Goal: Contribute content: Contribute content

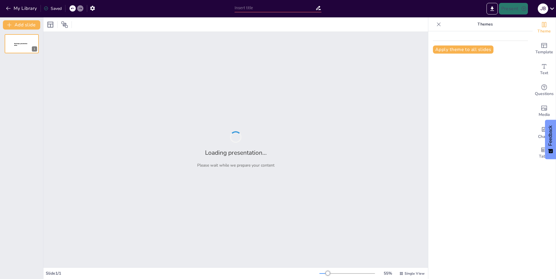
type input "New Sendsteps"
type input "Agua en Dos Esquemas: Simplificando lo Esencial"
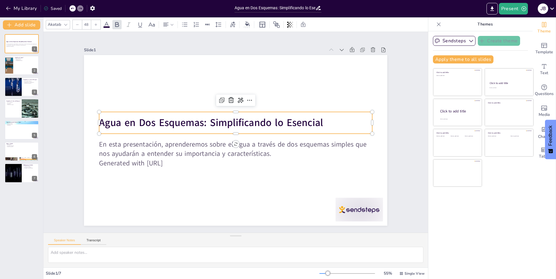
click at [142, 124] on strong "Agua en Dos Esquemas: Simplificando lo Esencial" at bounding box center [214, 118] width 222 height 60
click at [148, 120] on strong "Agua en Dos Esquemas: Simplificando lo Esencial" at bounding box center [212, 120] width 224 height 37
click at [151, 119] on strong "Agua en Dos Esquemas: Simplificando lo Esencial" at bounding box center [217, 114] width 210 height 104
click at [151, 119] on strong "Agua en Dos Esquemas: Simplificando lo Esencial" at bounding box center [212, 120] width 224 height 37
drag, startPoint x: 108, startPoint y: 121, endPoint x: 115, endPoint y: 125, distance: 8.4
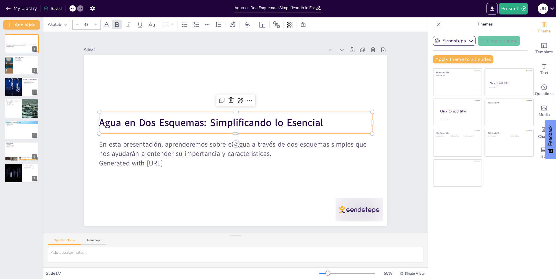
click at [108, 121] on strong "Agua en Dos Esquemas: Simplificando lo Esencial" at bounding box center [214, 118] width 222 height 60
click at [151, 120] on strong "Agua en Dos Esquemas: Simplificando lo Esencial" at bounding box center [212, 120] width 224 height 37
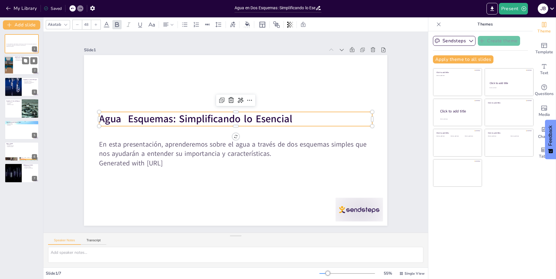
click at [32, 66] on div at bounding box center [21, 66] width 35 height 20
type textarea "El agua es un recurso indispensable para la vida en la Tierra. Sin ella, no pod…"
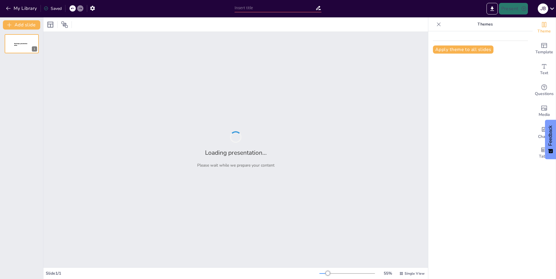
type input "Importancia del Agua en Nuestros Ecosistemas"
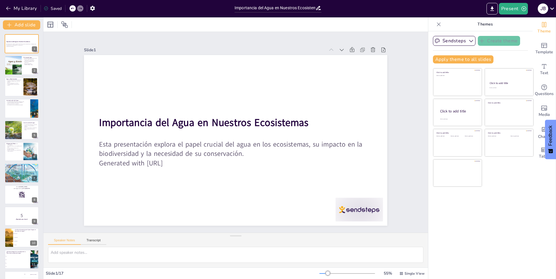
checkbox input "true"
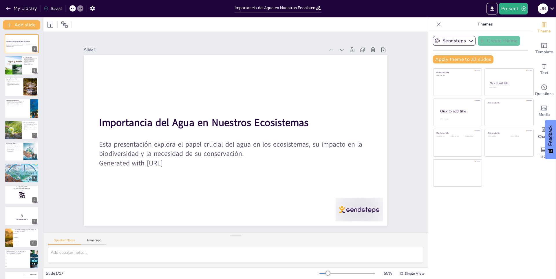
checkbox input "true"
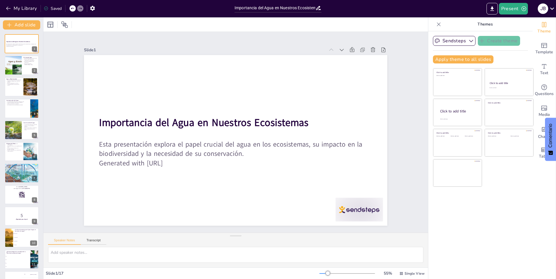
checkbox input "true"
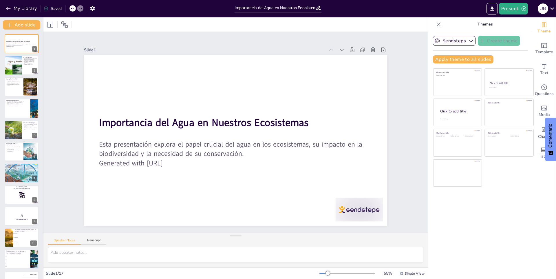
checkbox input "true"
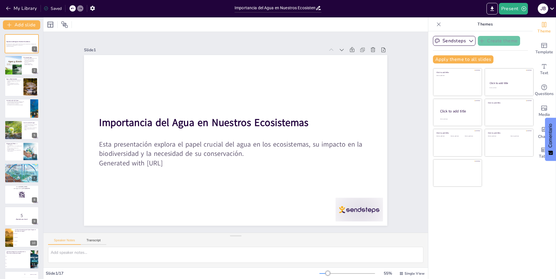
checkbox input "true"
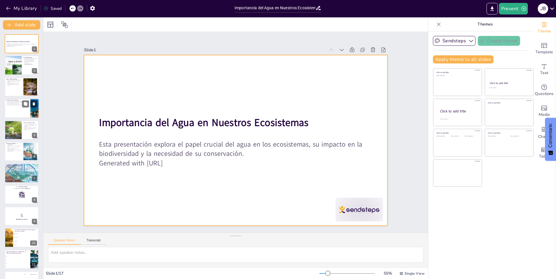
checkbox input "true"
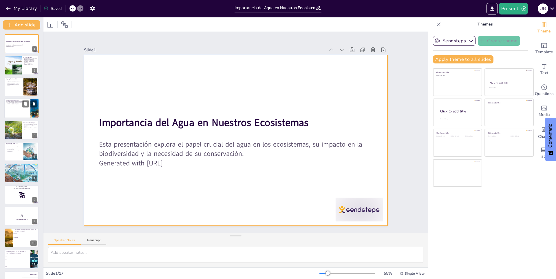
checkbox input "true"
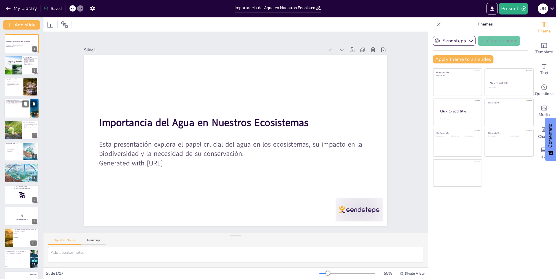
checkbox input "true"
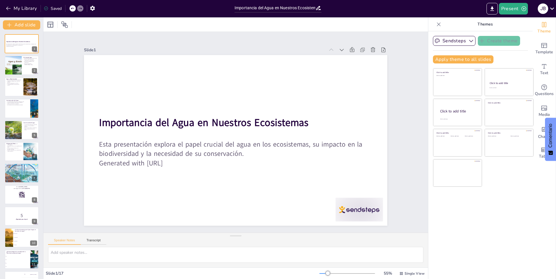
checkbox input "true"
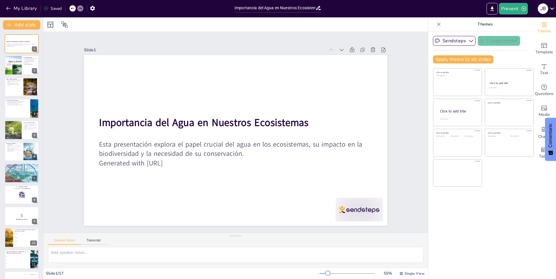
checkbox input "true"
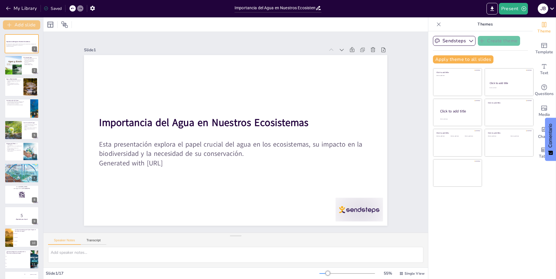
click at [28, 24] on button "Add slide" at bounding box center [21, 24] width 37 height 9
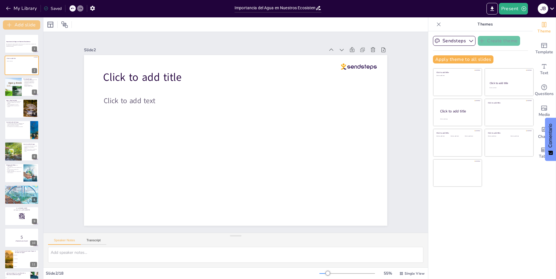
checkbox input "true"
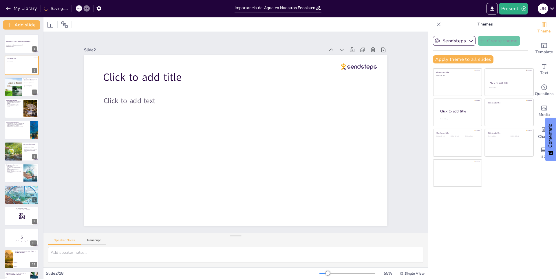
checkbox input "true"
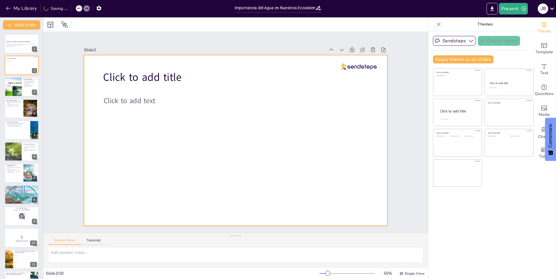
checkbox input "true"
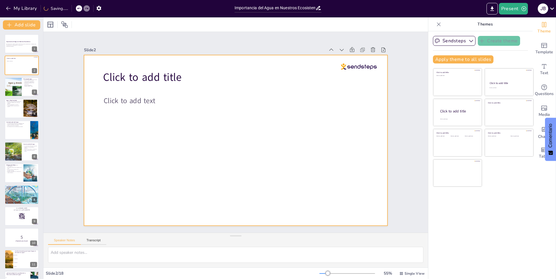
checkbox input "true"
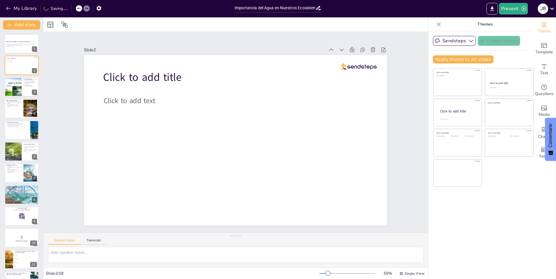
checkbox input "true"
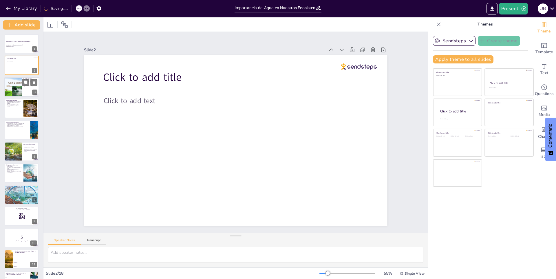
checkbox input "true"
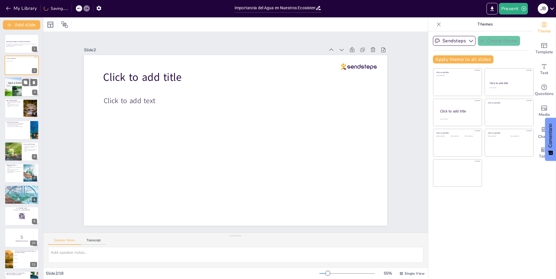
checkbox input "true"
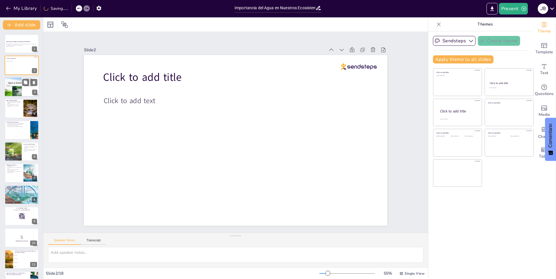
click at [17, 88] on div at bounding box center [13, 87] width 35 height 20
type textarea "El ciclo del agua es un proceso continuo que permite la existencia de agua en d…"
checkbox input "true"
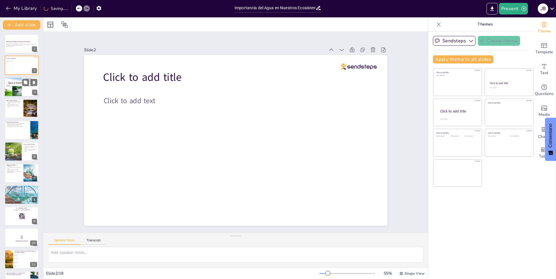
checkbox input "true"
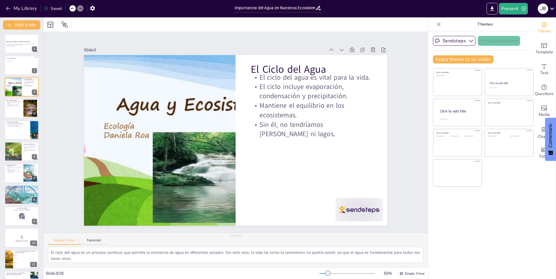
checkbox input "true"
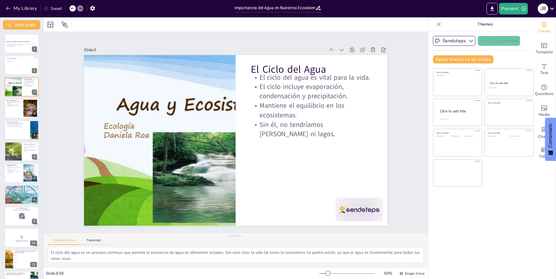
checkbox input "true"
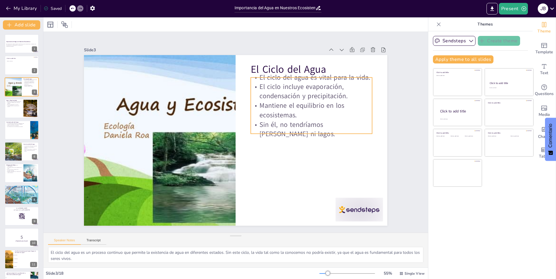
checkbox input "true"
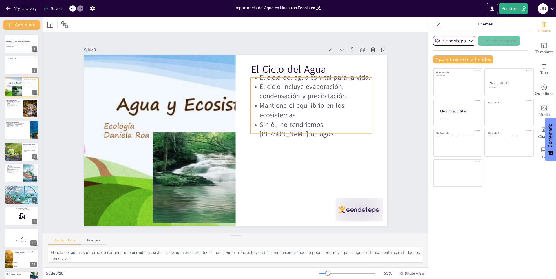
checkbox input "true"
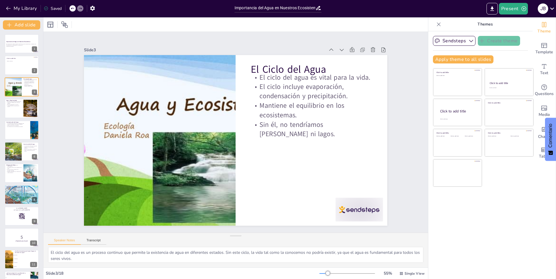
checkbox input "true"
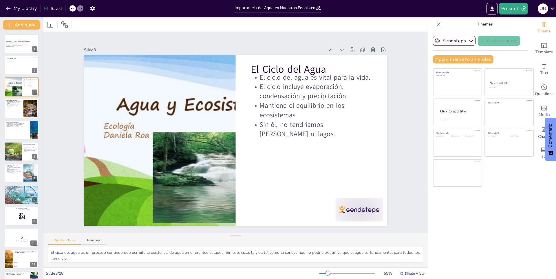
click at [507, 3] on div "Present J B" at bounding box center [441, 8] width 232 height 17
click at [513, 6] on button "Present" at bounding box center [513, 9] width 29 height 12
click at [311, 6] on div at bounding box center [278, 139] width 556 height 279
click at [16, 3] on div "My Library Saved" at bounding box center [49, 8] width 98 height 10
click at [10, 8] on icon "button" at bounding box center [8, 9] width 4 height 4
